Goal: Find specific page/section: Find specific page/section

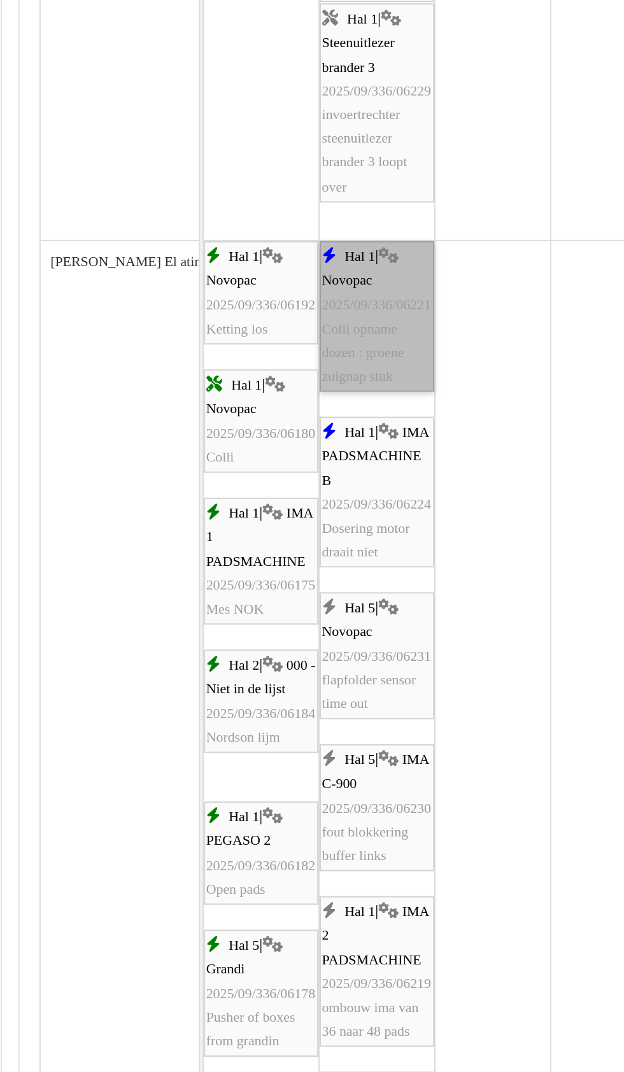
click at [270, 598] on link "Hal 1 | Novopac 2025/09/336/06221 Colli opname dozen : groene zuignap stuk" at bounding box center [278, 574] width 59 height 77
